Goal: Information Seeking & Learning: Compare options

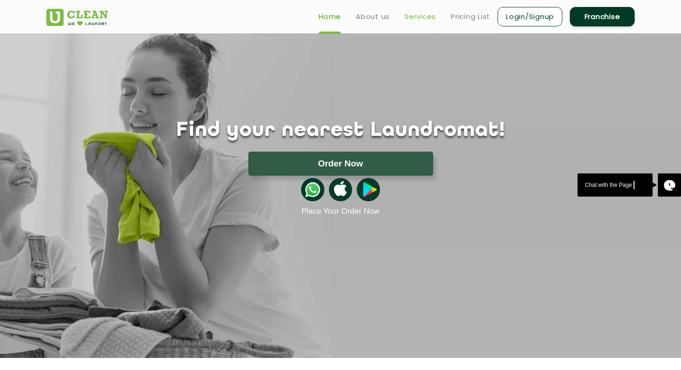
click at [421, 14] on link "Services" at bounding box center [421, 16] width 32 height 11
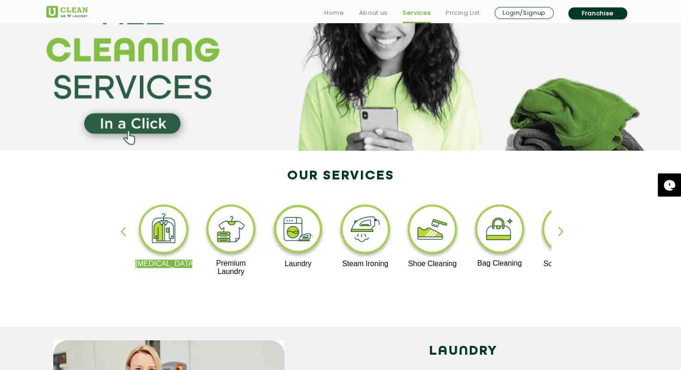
scroll to position [124, 0]
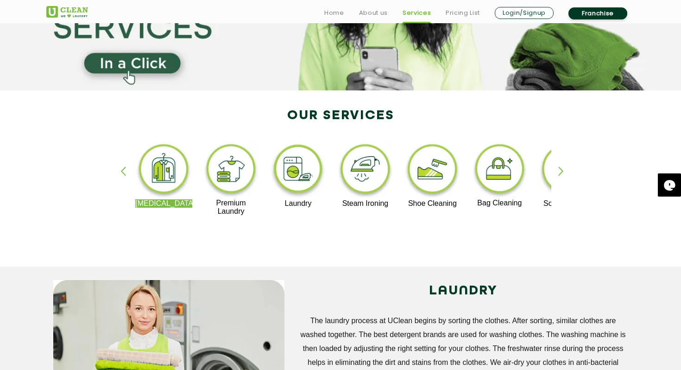
click at [559, 171] on div "button" at bounding box center [565, 178] width 14 height 25
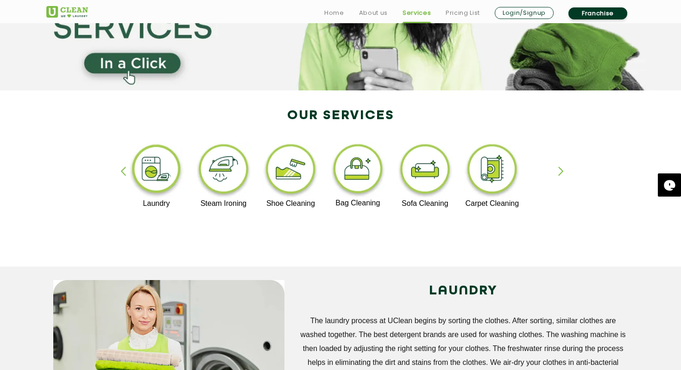
click at [291, 178] on img at bounding box center [290, 170] width 57 height 57
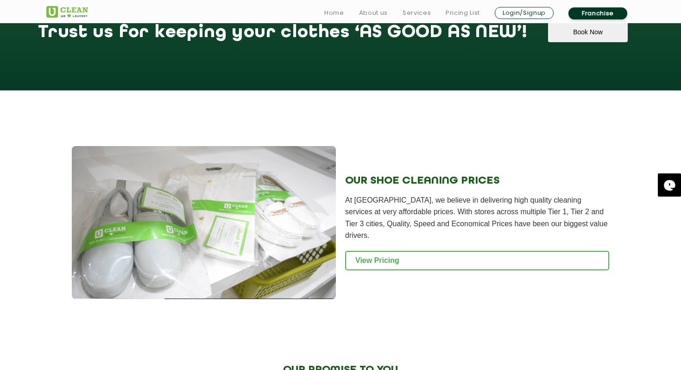
scroll to position [869, 0]
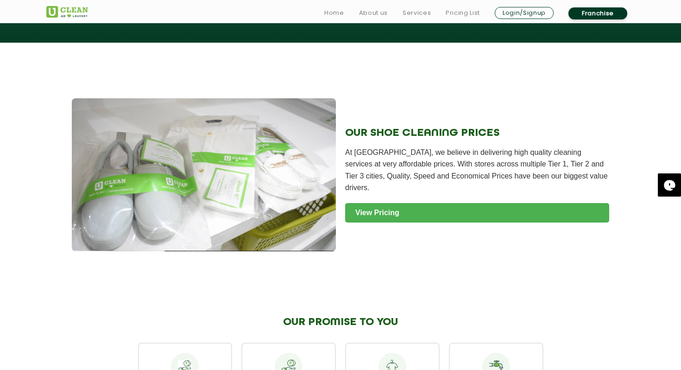
click at [434, 210] on link "View Pricing" at bounding box center [477, 212] width 264 height 19
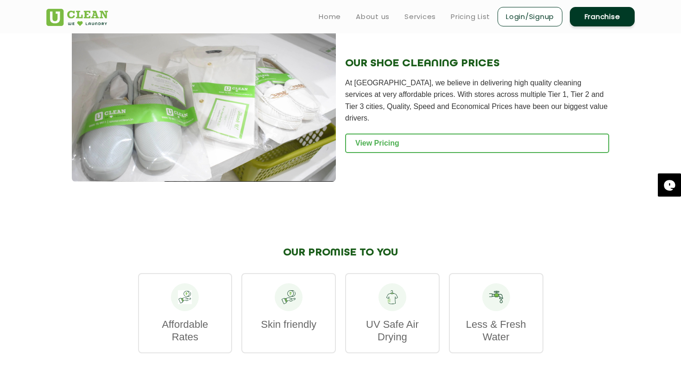
scroll to position [903, 0]
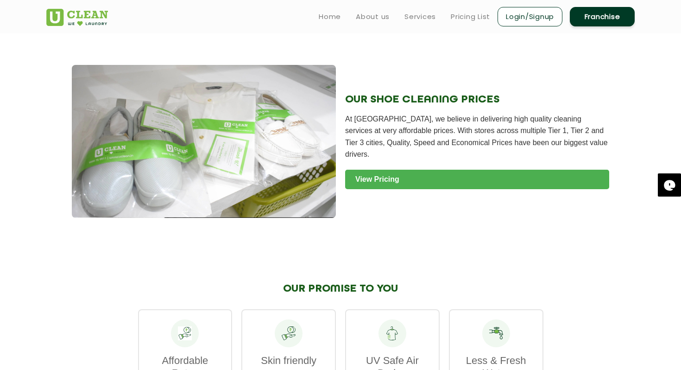
click at [409, 171] on link "View Pricing" at bounding box center [477, 179] width 264 height 19
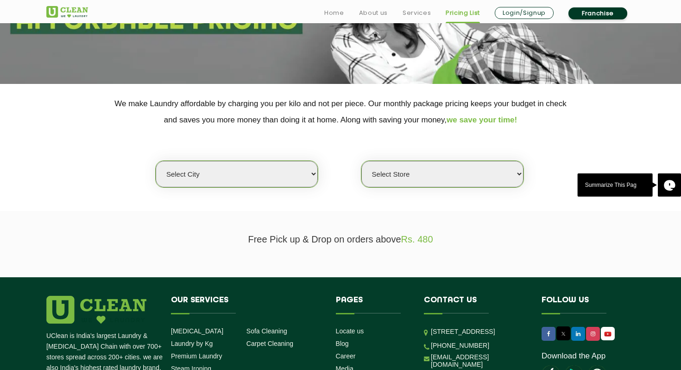
scroll to position [203, 0]
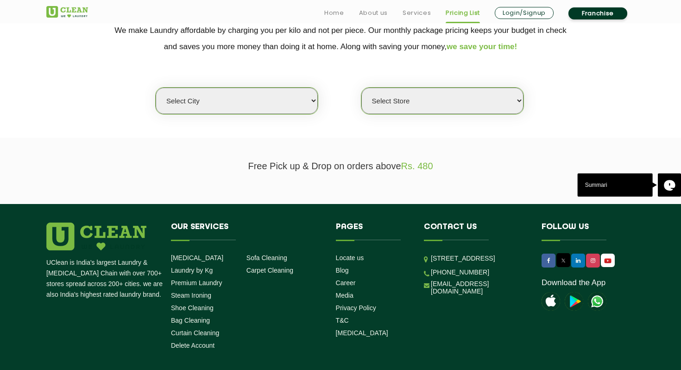
click at [288, 104] on select "Select city Aalo Agartala Agra Ahmedabad Akola Aligarh Alwar - UClean Select Am…" at bounding box center [237, 101] width 162 height 26
select select "6"
click at [156, 88] on select "Select city Aalo Agartala Agra Ahmedabad Akola Aligarh Alwar - UClean Select Am…" at bounding box center [237, 101] width 162 height 26
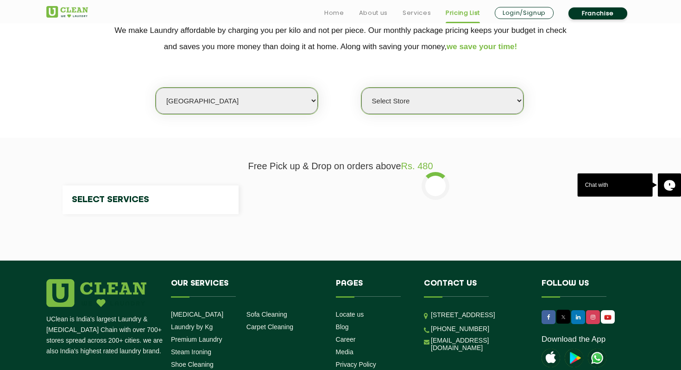
click at [393, 106] on select "Select Store" at bounding box center [442, 101] width 162 height 26
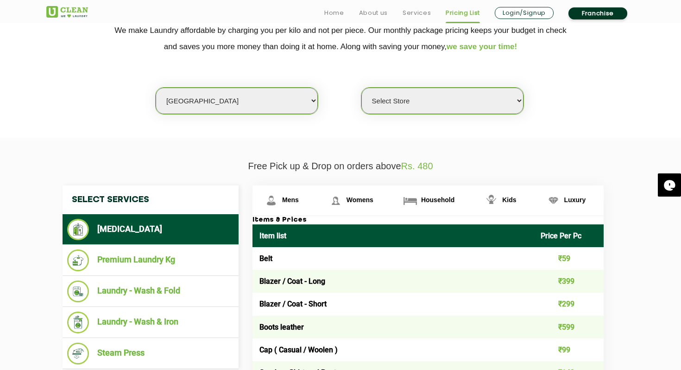
select select "316"
click at [361, 88] on select "Select Store UClean Bhartiya city UClean Hunasamaranahalli UClean KR Puram Beng…" at bounding box center [442, 101] width 162 height 26
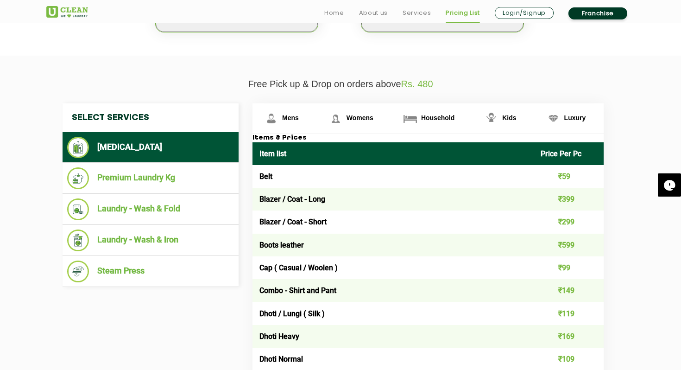
scroll to position [299, 0]
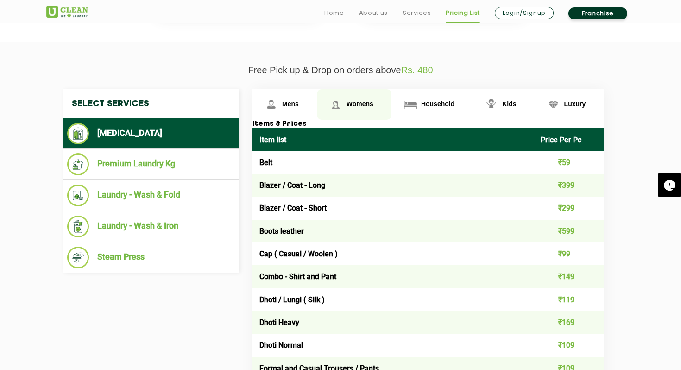
click at [299, 103] on span "Womens" at bounding box center [290, 103] width 17 height 7
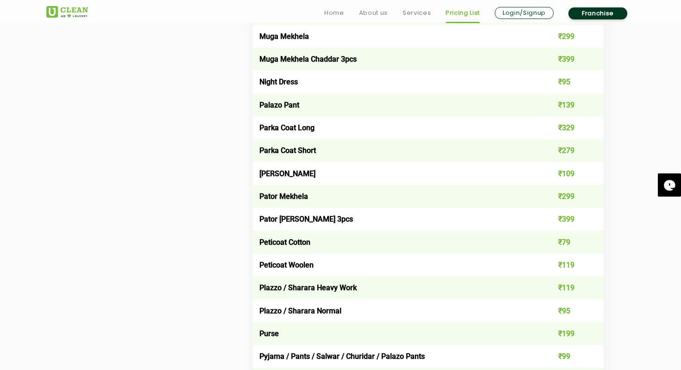
scroll to position [2246, 0]
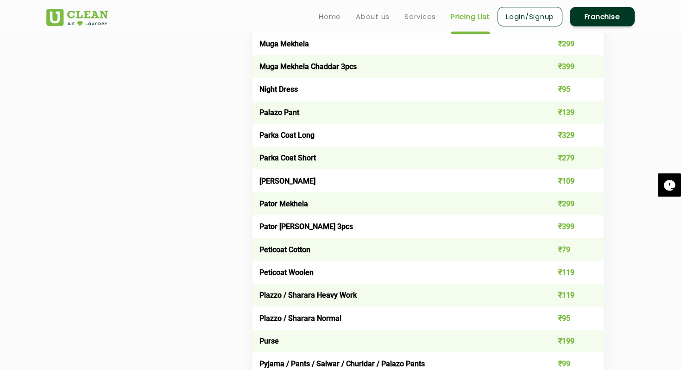
click at [565, 107] on td "₹139" at bounding box center [569, 112] width 70 height 23
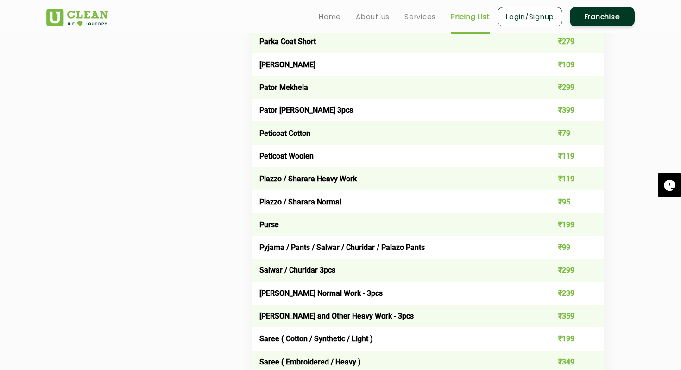
scroll to position [2360, 0]
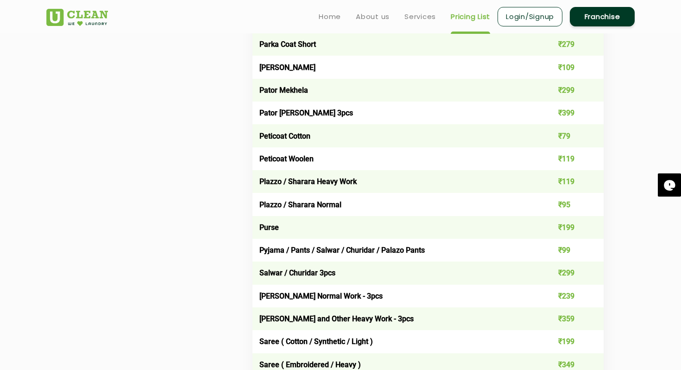
click at [563, 245] on td "₹99" at bounding box center [569, 250] width 70 height 23
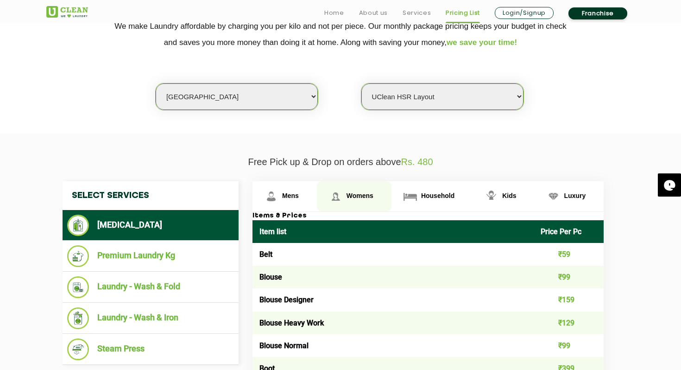
scroll to position [230, 0]
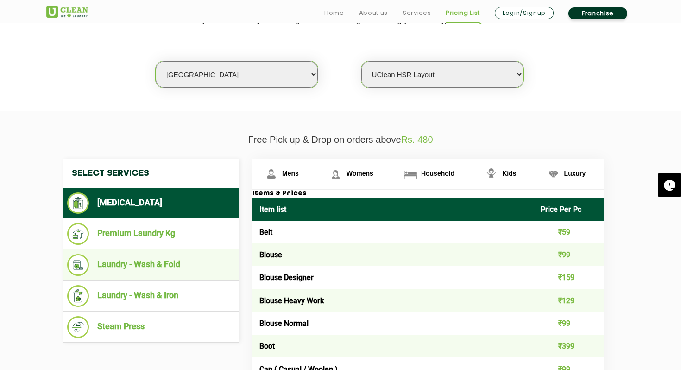
click at [192, 264] on li "Laundry - Wash & Fold" at bounding box center [150, 265] width 167 height 22
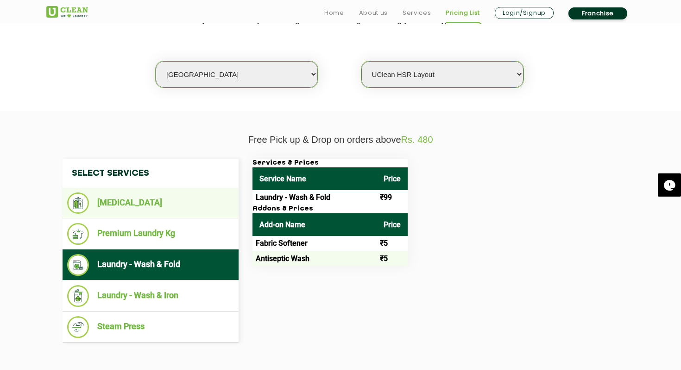
click at [168, 201] on li "[MEDICAL_DATA]" at bounding box center [150, 202] width 167 height 21
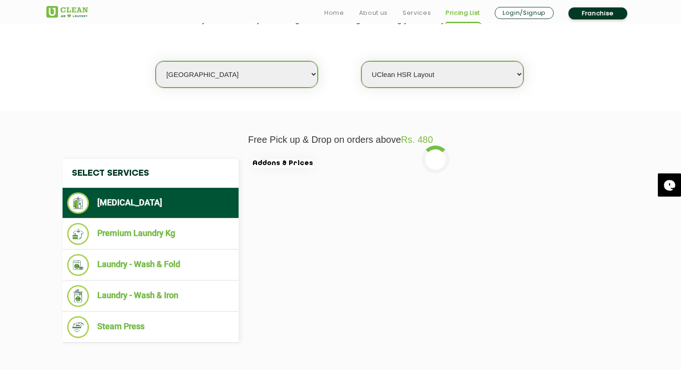
click at [168, 201] on li "[MEDICAL_DATA]" at bounding box center [150, 202] width 167 height 21
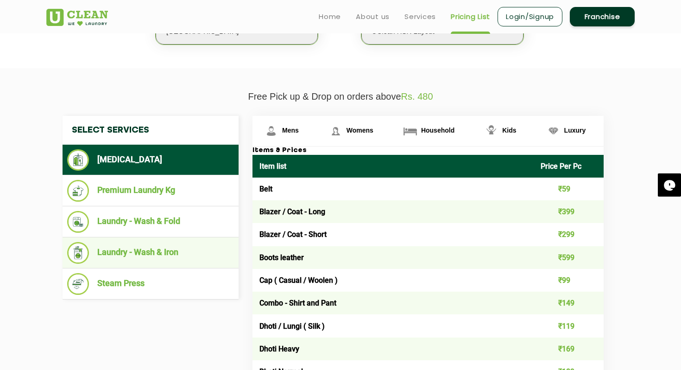
scroll to position [0, 0]
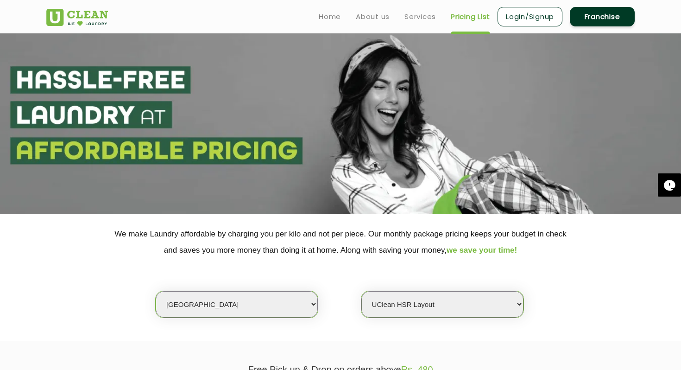
click at [390, 316] on select "Select Store UClean Bhartiya city UClean Hunasamaranahalli UClean KR Puram Beng…" at bounding box center [442, 304] width 162 height 26
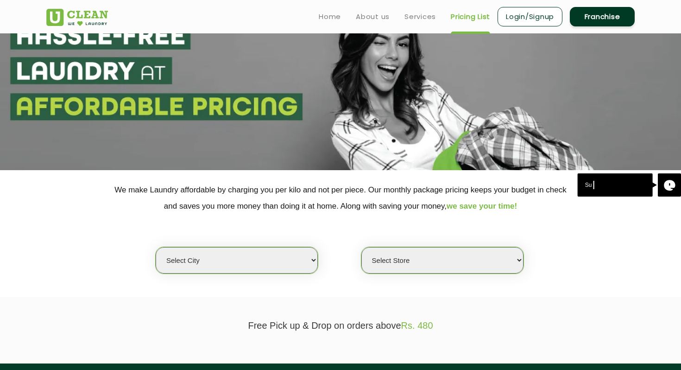
scroll to position [182, 0]
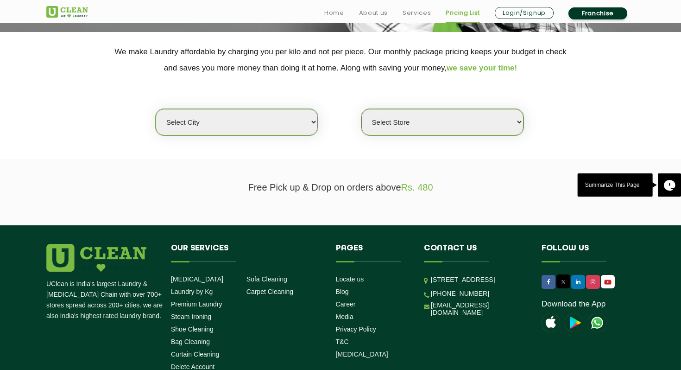
click at [304, 126] on select "Select city [GEOGRAPHIC_DATA] [GEOGRAPHIC_DATA] [GEOGRAPHIC_DATA] [GEOGRAPHIC_D…" at bounding box center [237, 122] width 162 height 26
